Goal: Task Accomplishment & Management: Complete application form

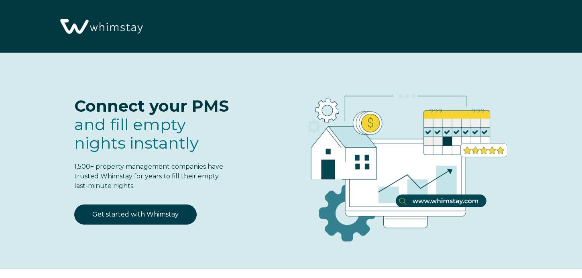
select select "US"
select select "Standard"
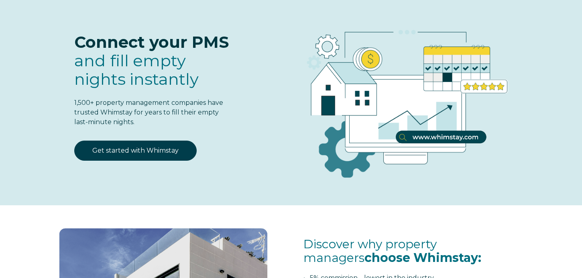
scroll to position [66, 0]
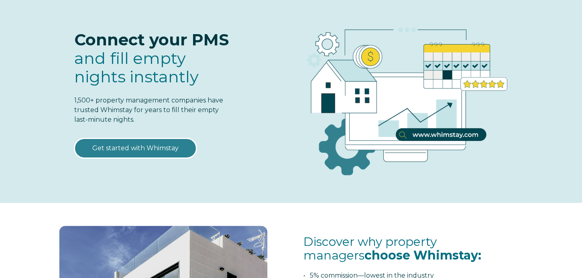
click at [144, 147] on link "Get started with Whimstay" at bounding box center [135, 148] width 122 height 20
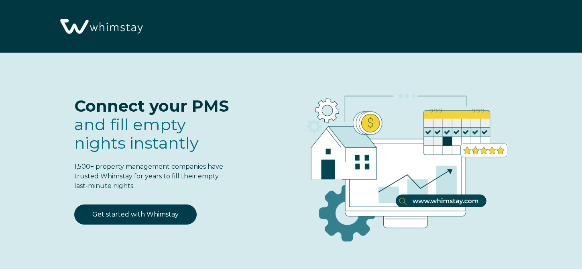
scroll to position [970, 0]
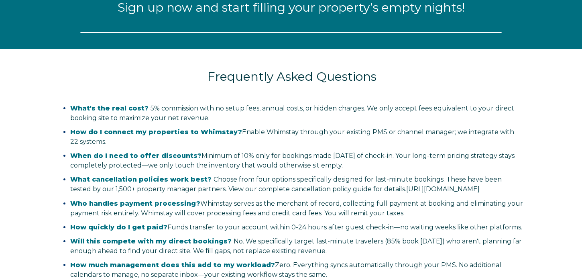
select select "US"
select select "Standard"
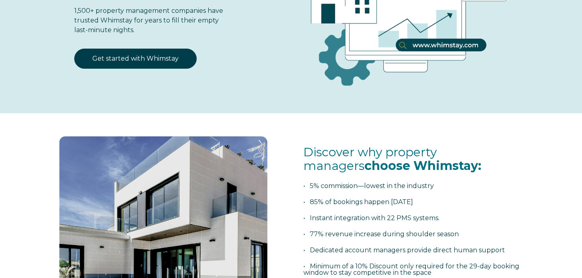
scroll to position [0, 0]
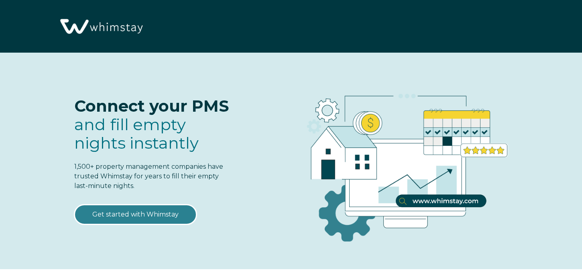
click at [140, 209] on link "Get started with Whimstay" at bounding box center [135, 214] width 122 height 20
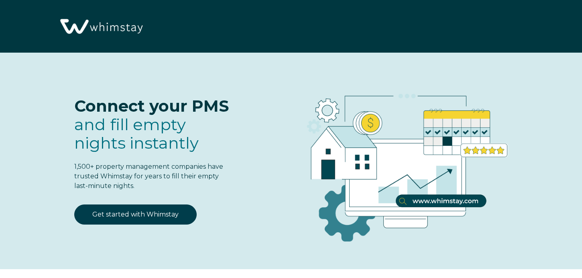
scroll to position [970, 0]
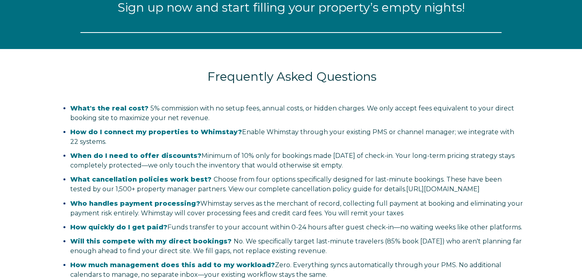
select select "US"
select select "Standard"
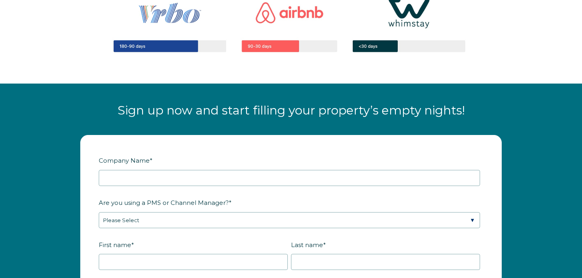
scroll to position [877, 0]
